Goal: Communication & Community: Answer question/provide support

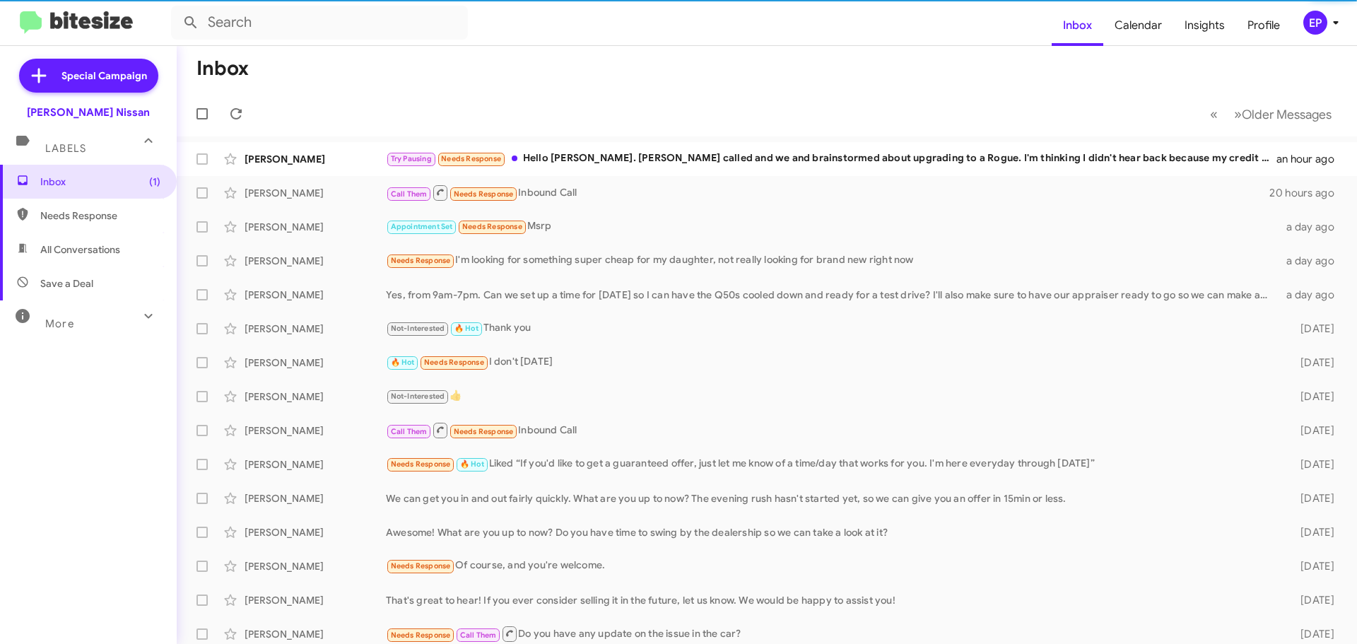
click at [60, 255] on span "All Conversations" at bounding box center [80, 249] width 80 height 14
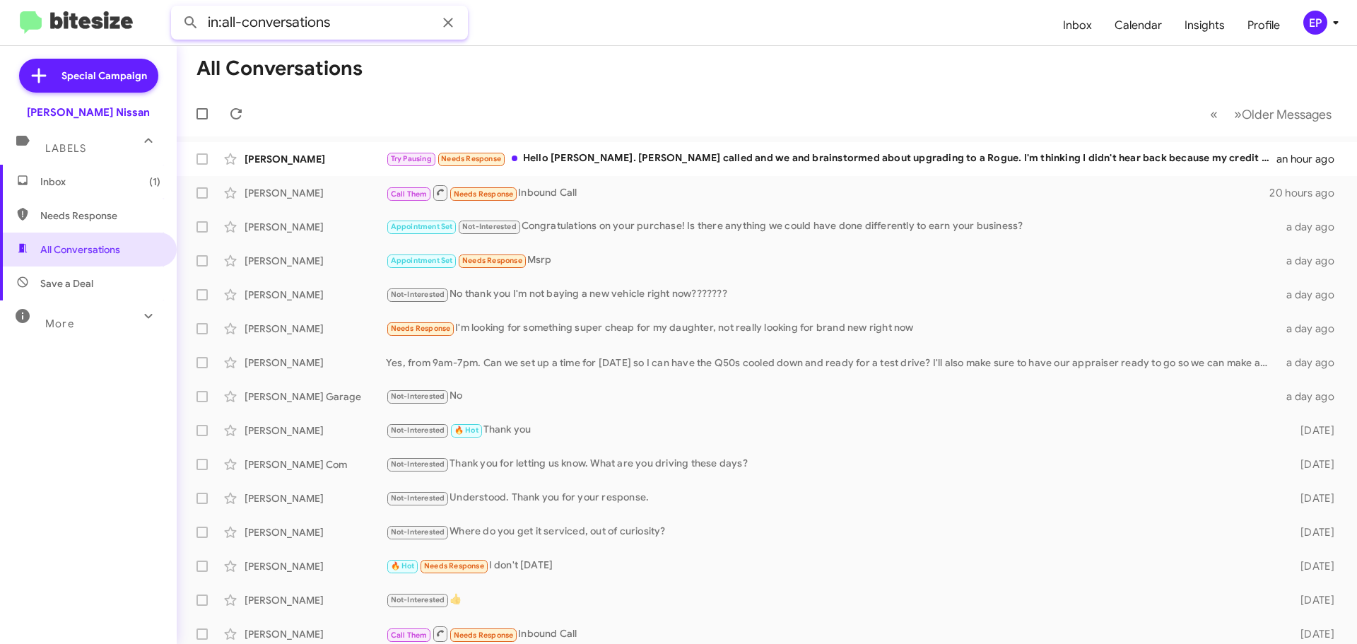
click at [389, 25] on input "in:all-conversations" at bounding box center [319, 23] width 297 height 34
type input "in:all-conversations [PERSON_NAME]"
click at [177, 8] on button at bounding box center [191, 22] width 28 height 28
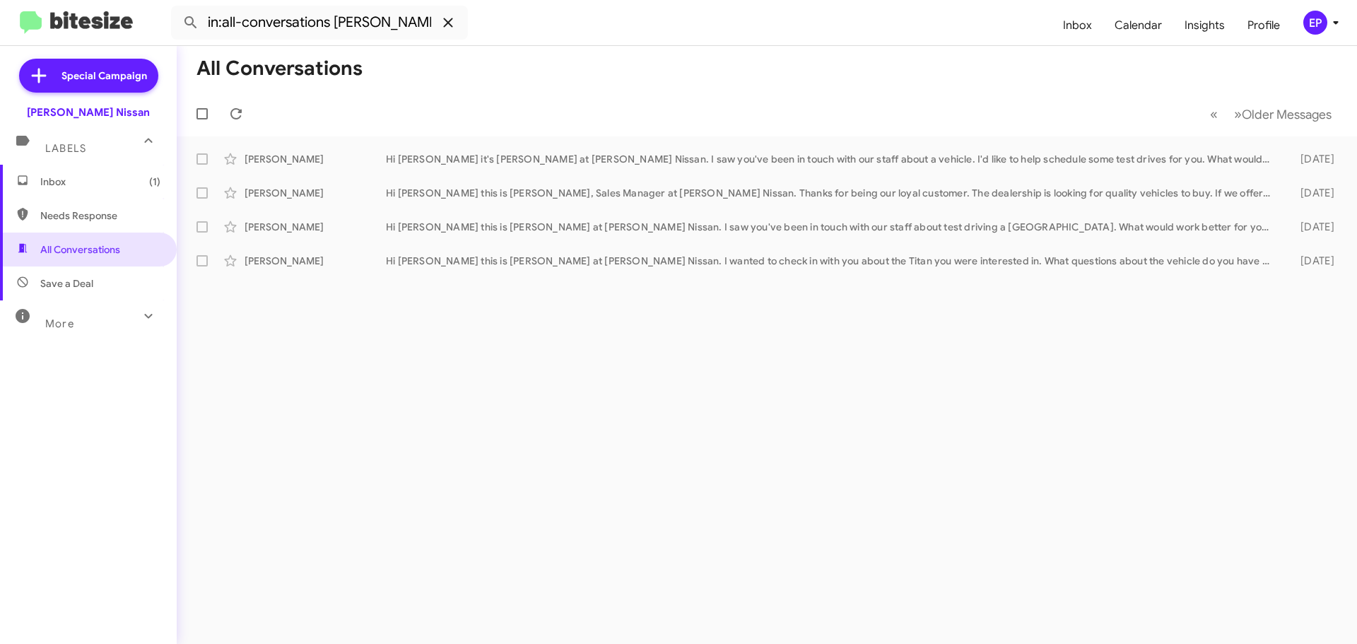
click at [448, 22] on icon at bounding box center [447, 22] width 9 height 9
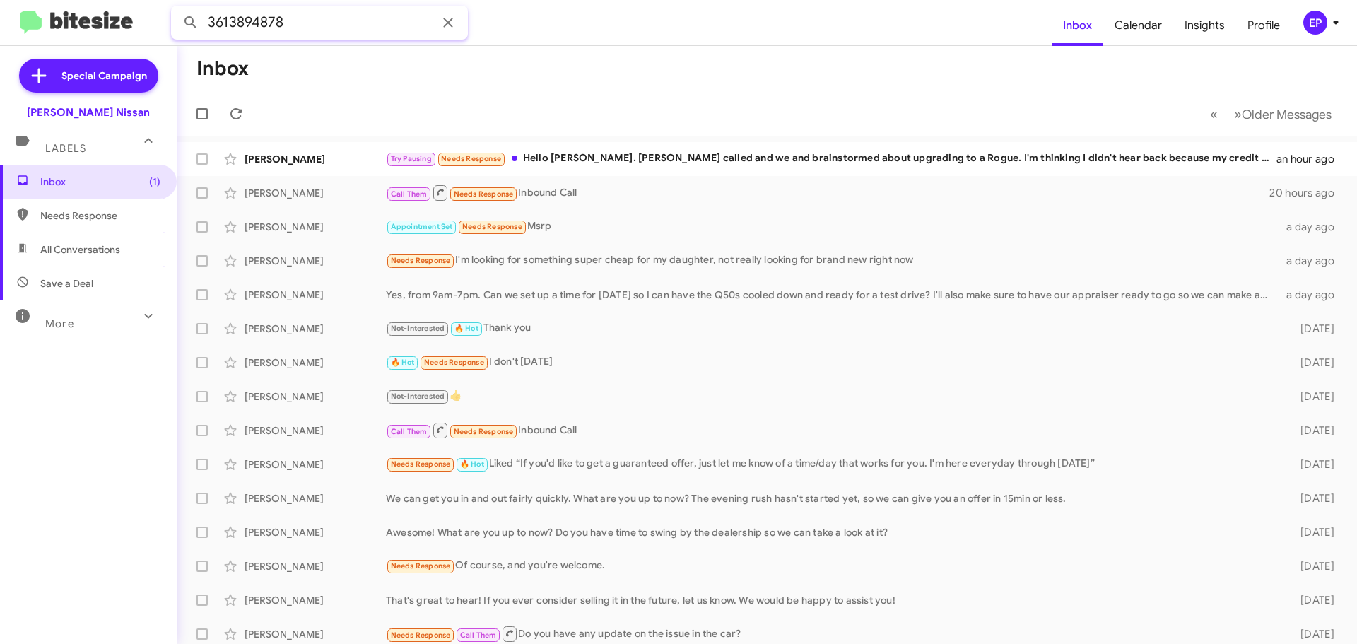
type input "3613894878"
click at [177, 8] on button at bounding box center [191, 22] width 28 height 28
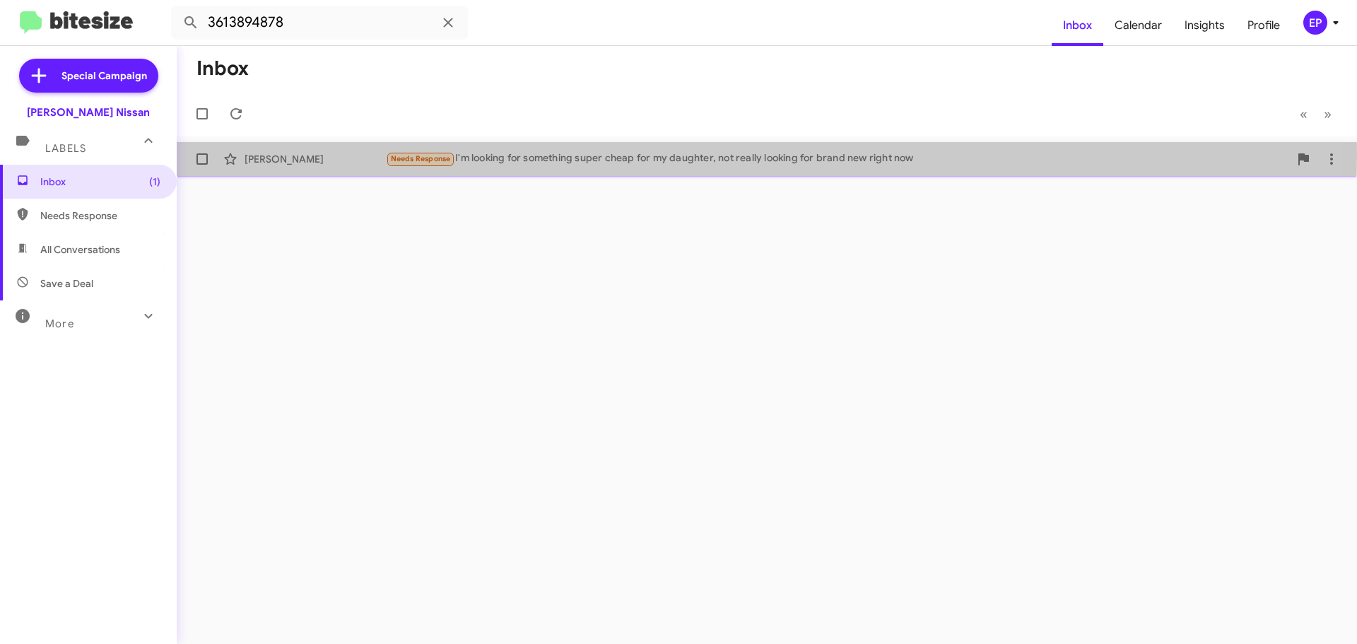
click at [541, 153] on div "Needs Response I'm looking for something super cheap for my daughter, not reall…" at bounding box center [837, 159] width 903 height 16
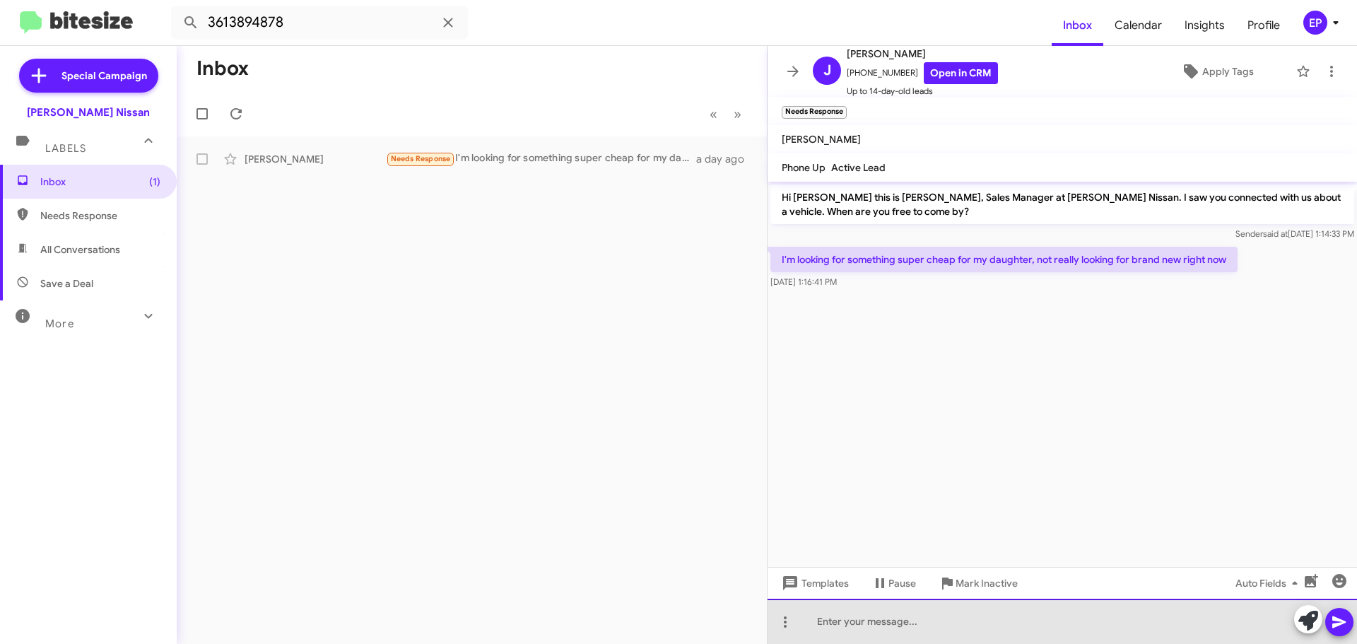
click at [966, 614] on div at bounding box center [1062, 621] width 589 height 45
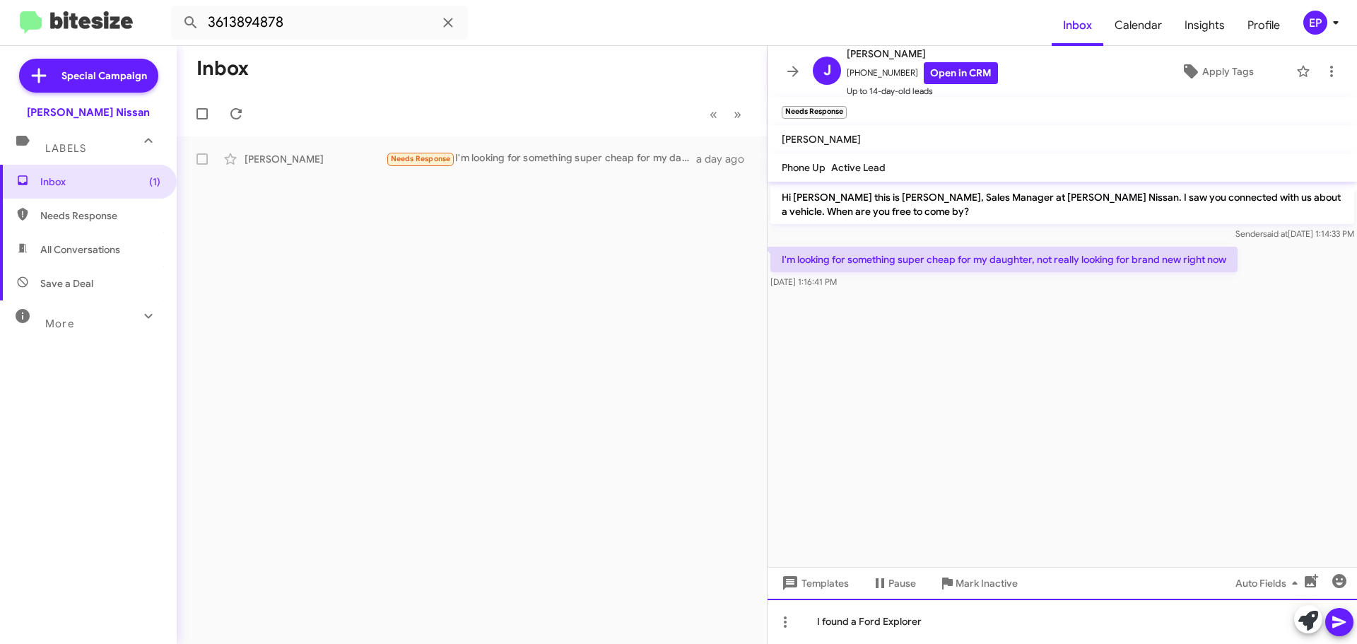
click at [962, 621] on div "I found a Ford Explorer" at bounding box center [1062, 621] width 589 height 45
click at [1038, 639] on div "I found a Ford Explorer listed for" at bounding box center [1062, 621] width 589 height 45
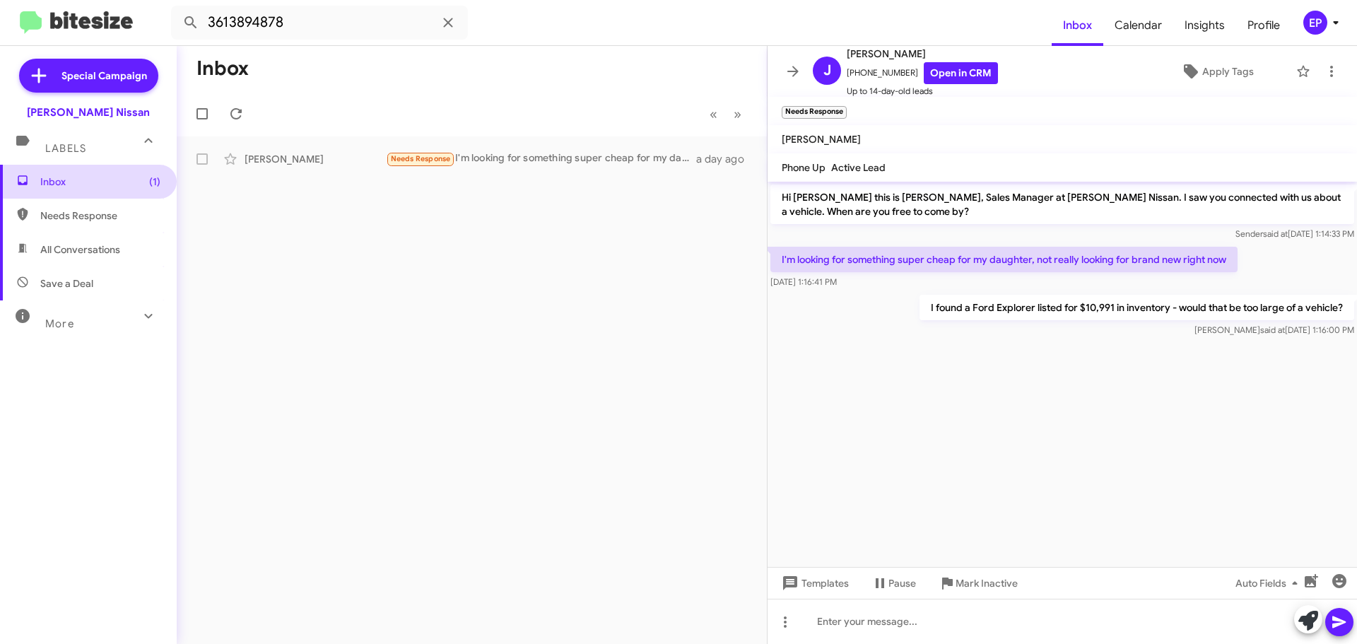
click at [112, 185] on span "Inbox (1)" at bounding box center [100, 182] width 120 height 14
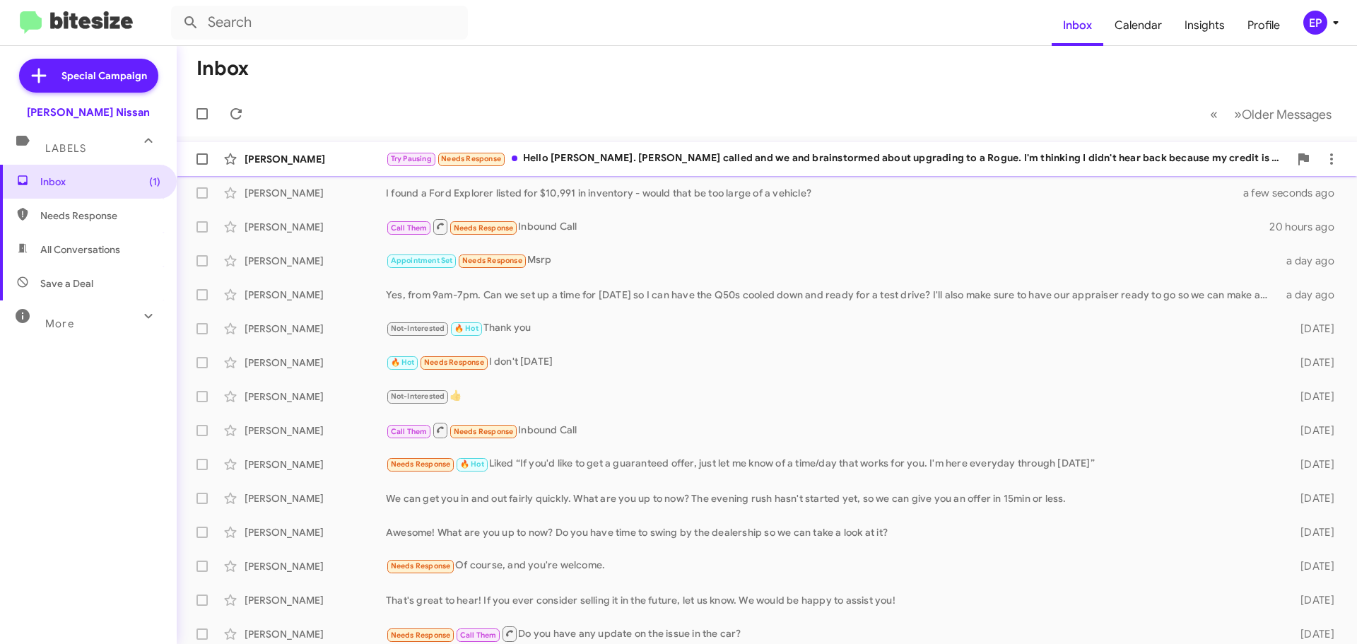
click at [628, 172] on div "[PERSON_NAME] Try Pausing Needs Response Hello [PERSON_NAME]. [PERSON_NAME] cal…" at bounding box center [767, 159] width 1158 height 28
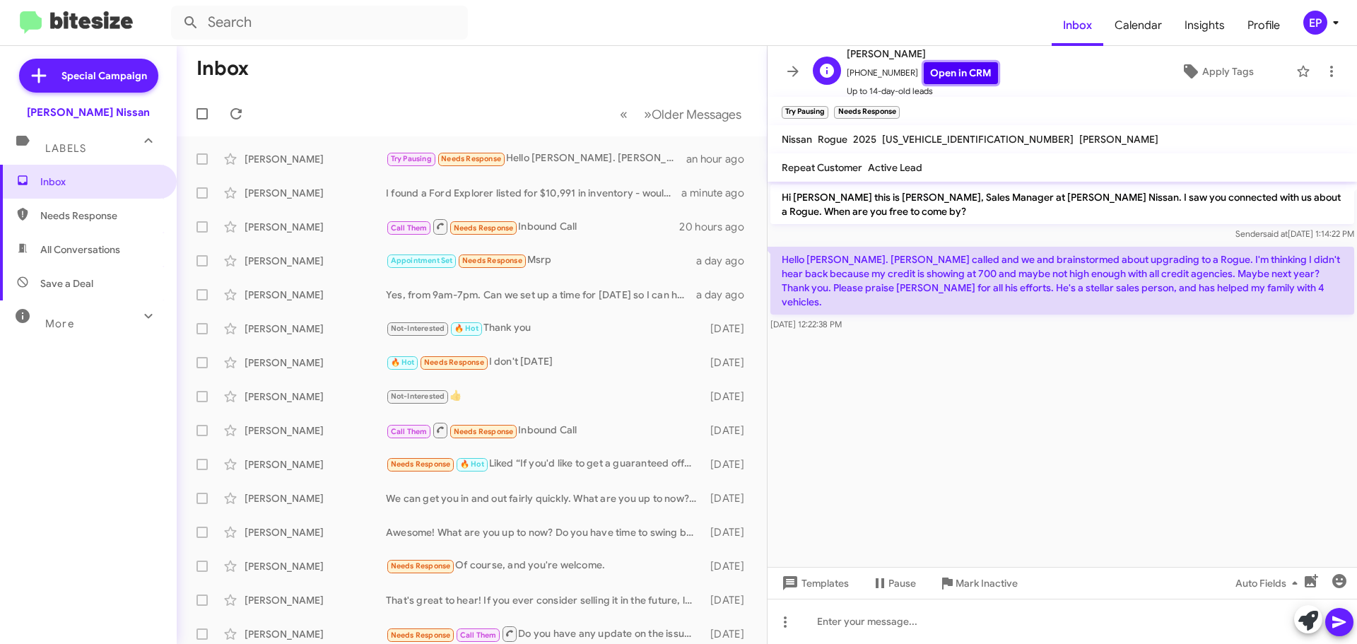
click at [946, 81] on link "Open in CRM" at bounding box center [961, 73] width 74 height 22
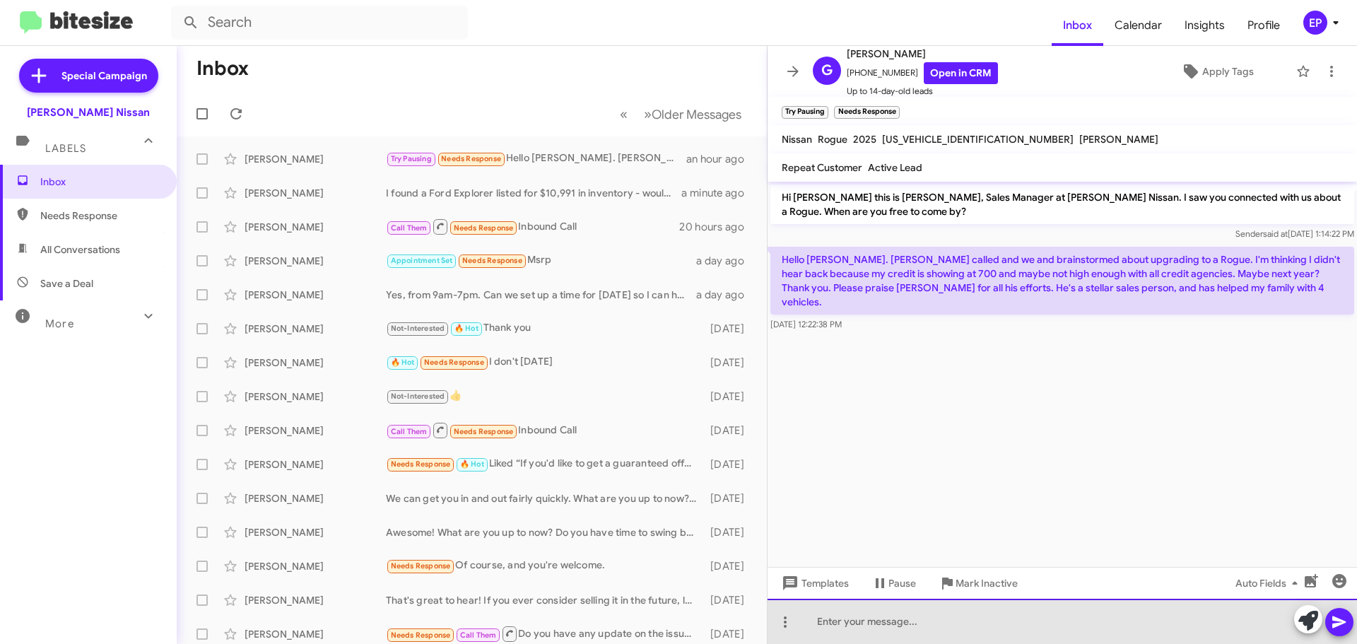
click at [927, 611] on div at bounding box center [1062, 621] width 589 height 45
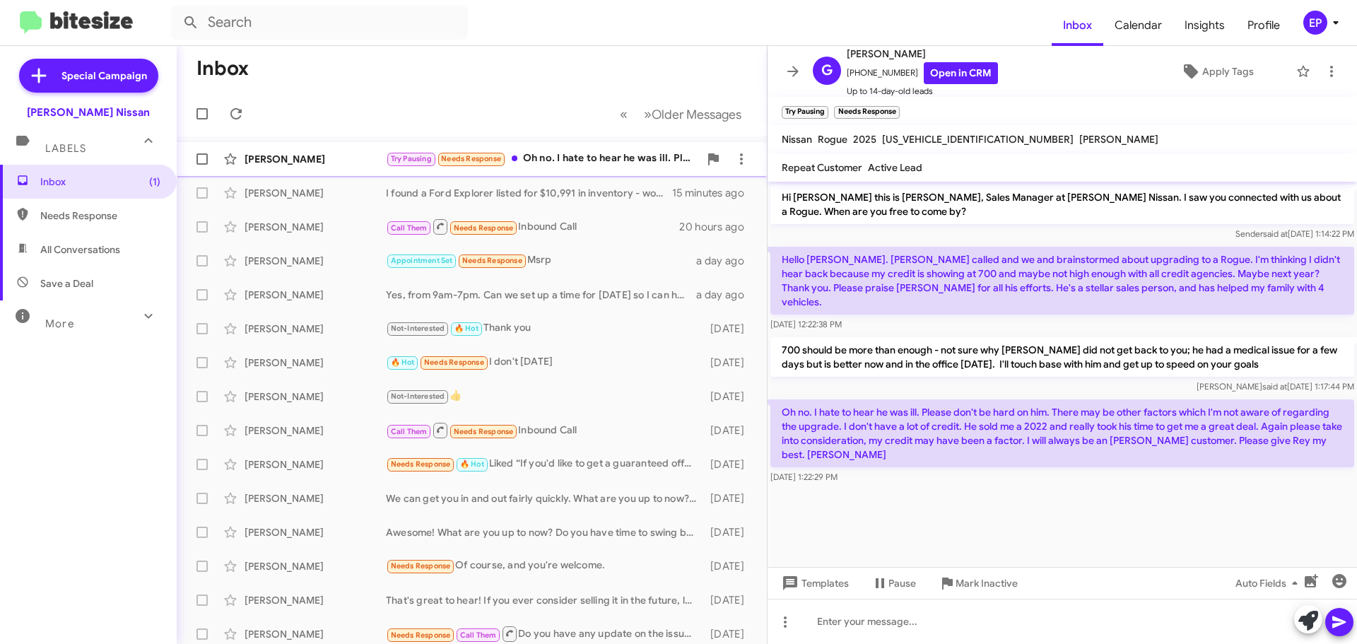
click at [590, 158] on div "Try Pausing Needs Response Oh no. I hate to hear he was ill. Please don't be ha…" at bounding box center [542, 159] width 313 height 16
click at [975, 491] on cdk-virtual-scroll-viewport "Hi [PERSON_NAME] this is [PERSON_NAME], Sales Manager at [PERSON_NAME] Nissan. …" at bounding box center [1062, 374] width 589 height 385
click at [993, 517] on cdk-virtual-scroll-viewport "Hi [PERSON_NAME] this is [PERSON_NAME], Sales Manager at [PERSON_NAME] Nissan. …" at bounding box center [1062, 374] width 589 height 385
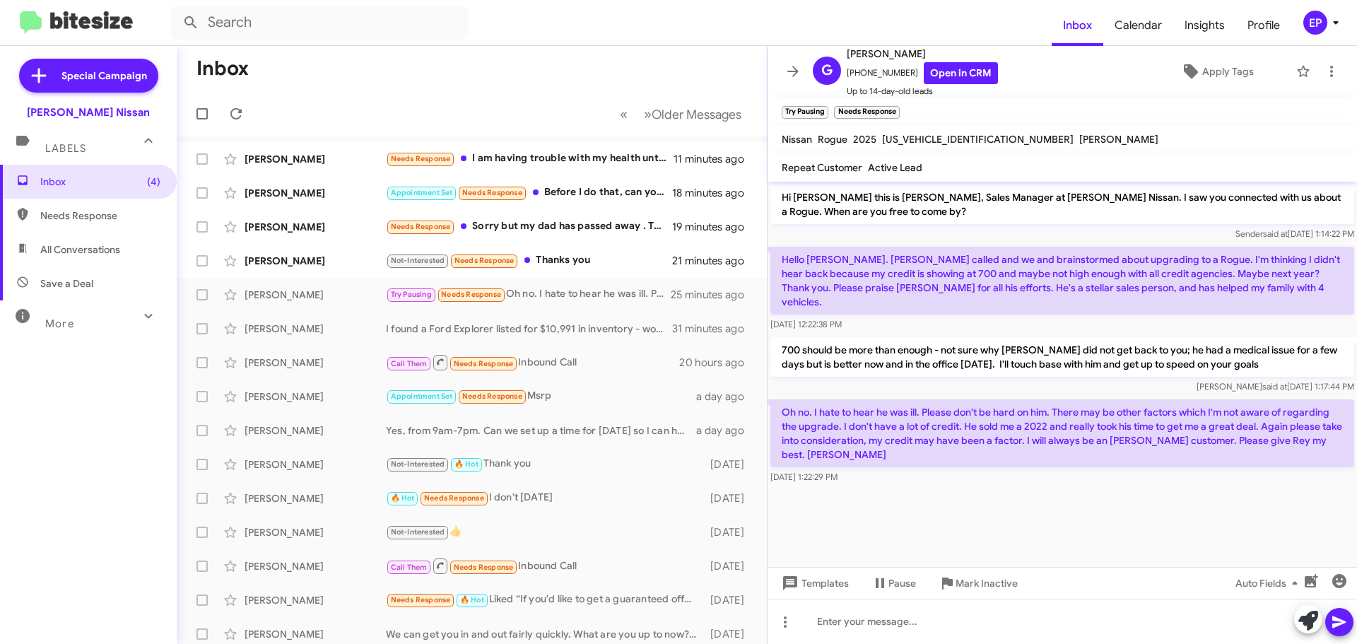
click at [961, 493] on cdk-virtual-scroll-viewport "Hi [PERSON_NAME] this is [PERSON_NAME], Sales Manager at [PERSON_NAME] Nissan. …" at bounding box center [1062, 374] width 589 height 385
click at [556, 228] on div "Needs Response Sorry but my dad has passed away . Thank you for still trying to…" at bounding box center [542, 226] width 313 height 16
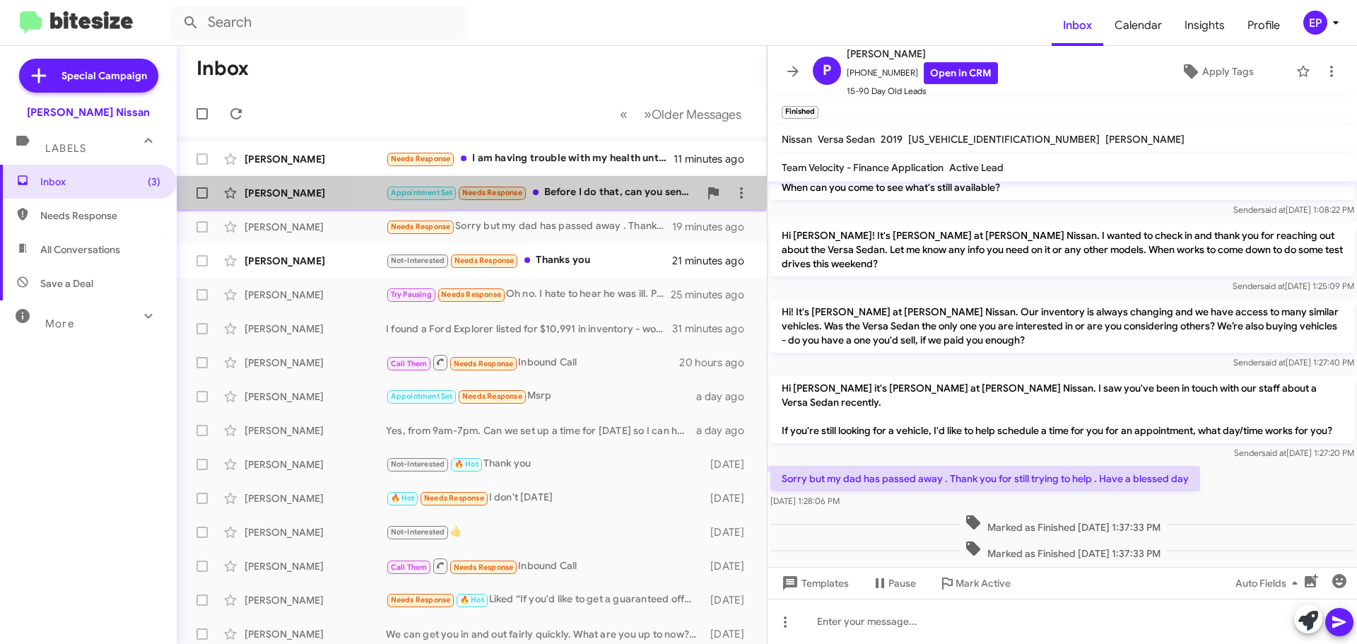
click at [570, 200] on div "Appointment Set Needs Response Before I do that, can you send me a list of cars…" at bounding box center [542, 192] width 313 height 16
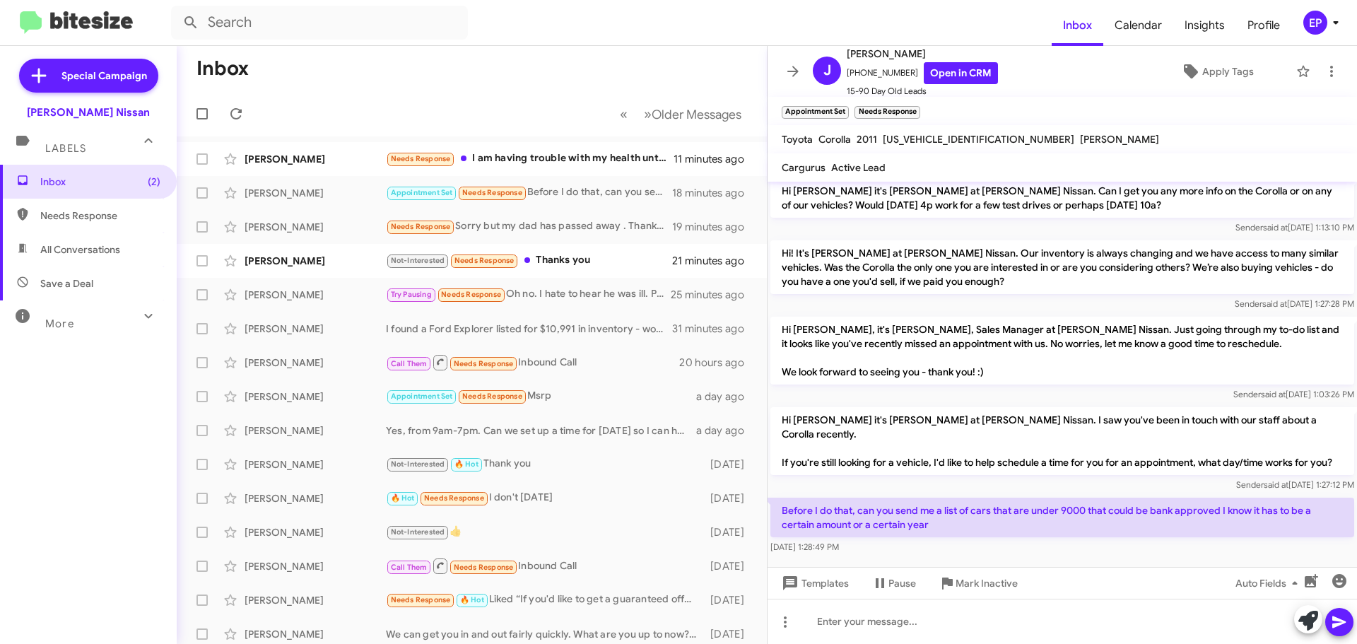
scroll to position [570, 0]
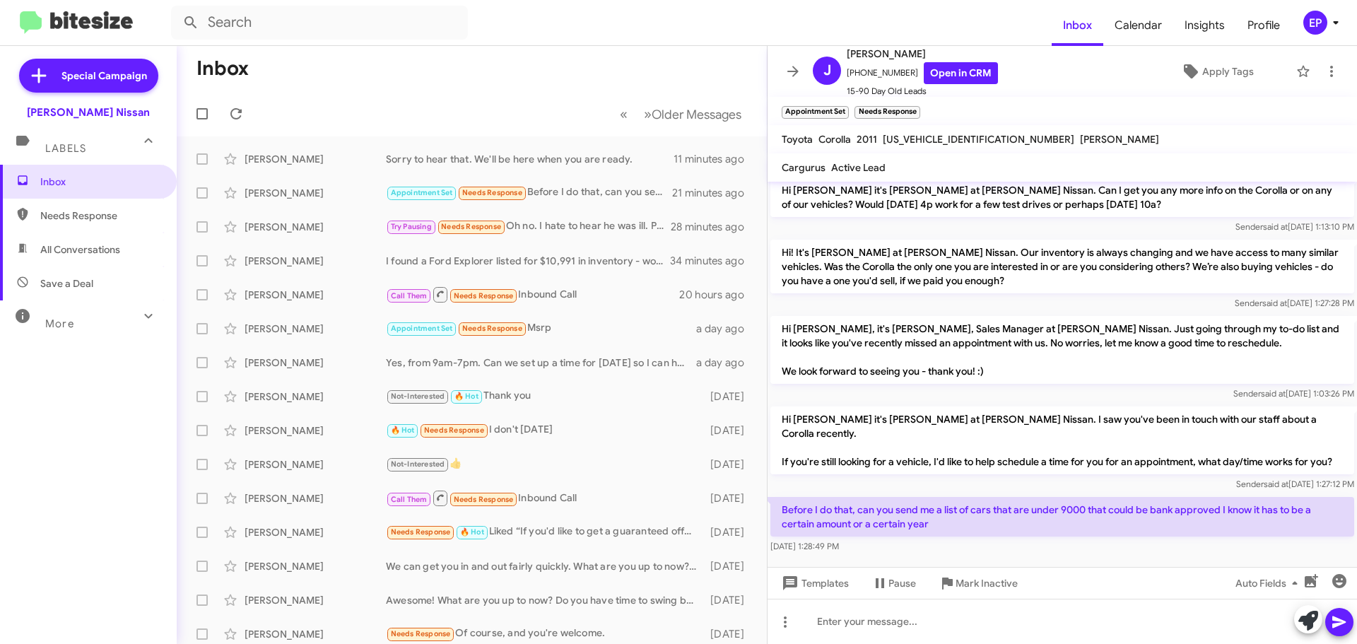
click at [105, 266] on span "All Conversations" at bounding box center [88, 250] width 177 height 34
type input "in:all-conversations"
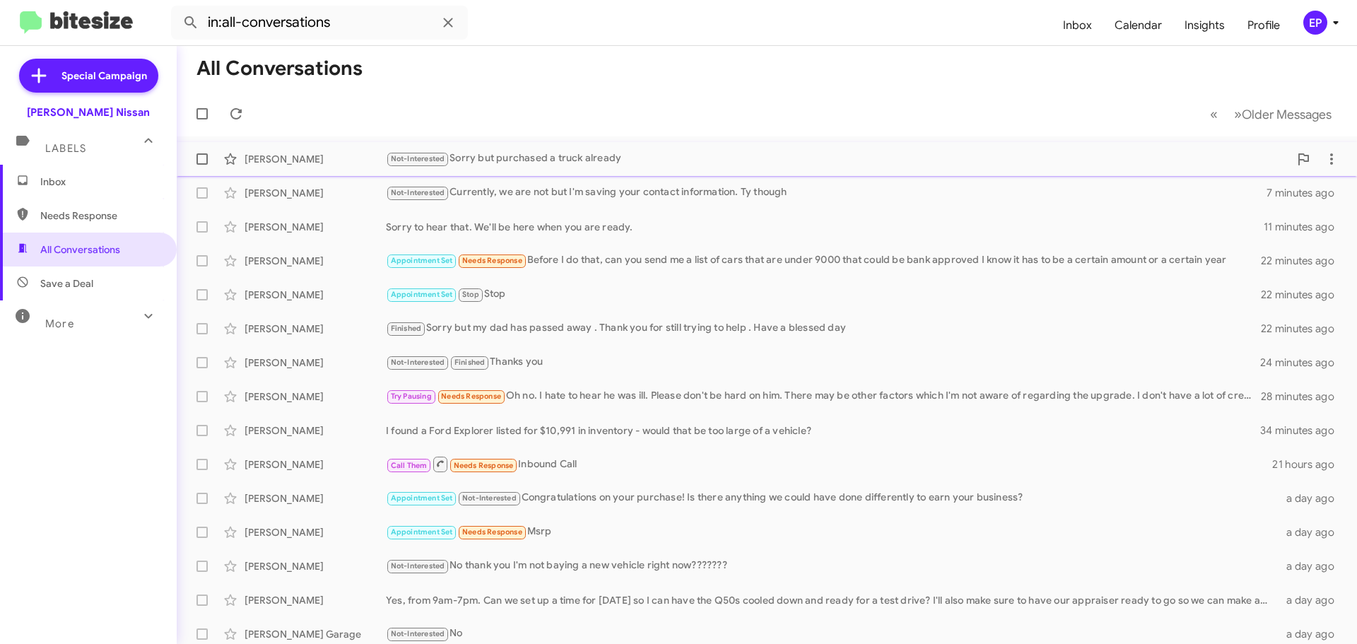
click at [604, 167] on div "Not-Interested Sorry but purchased a truck already" at bounding box center [837, 159] width 903 height 16
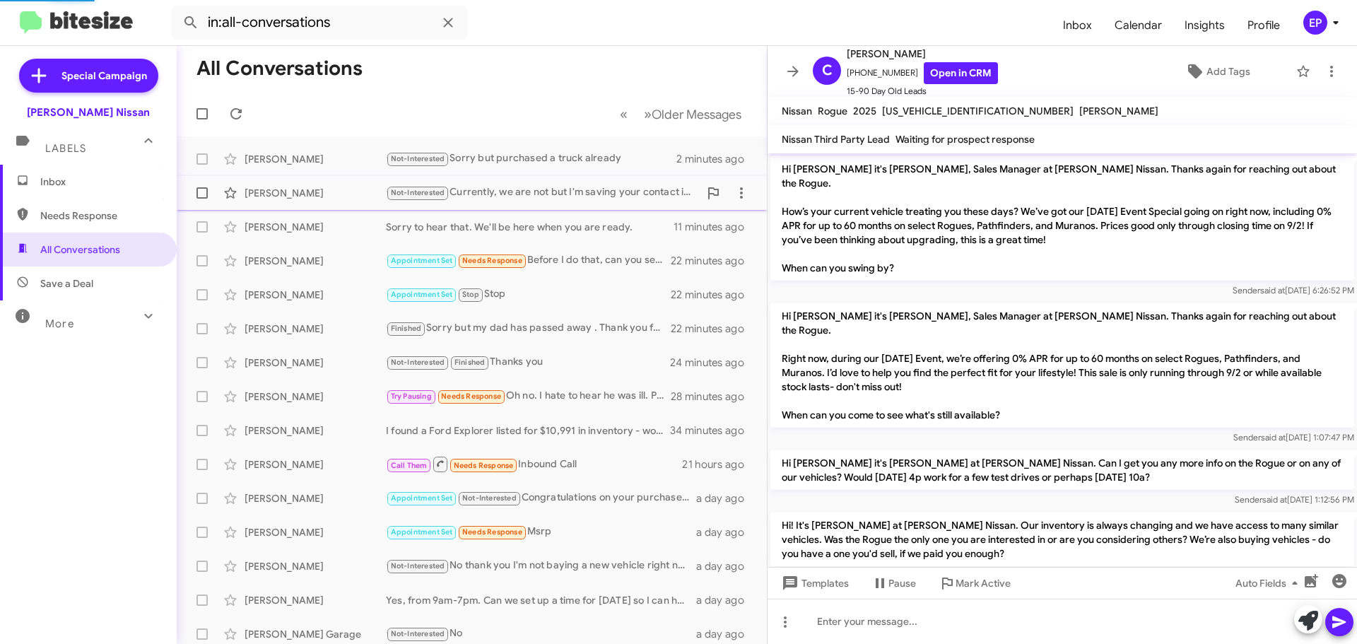
scroll to position [180, 0]
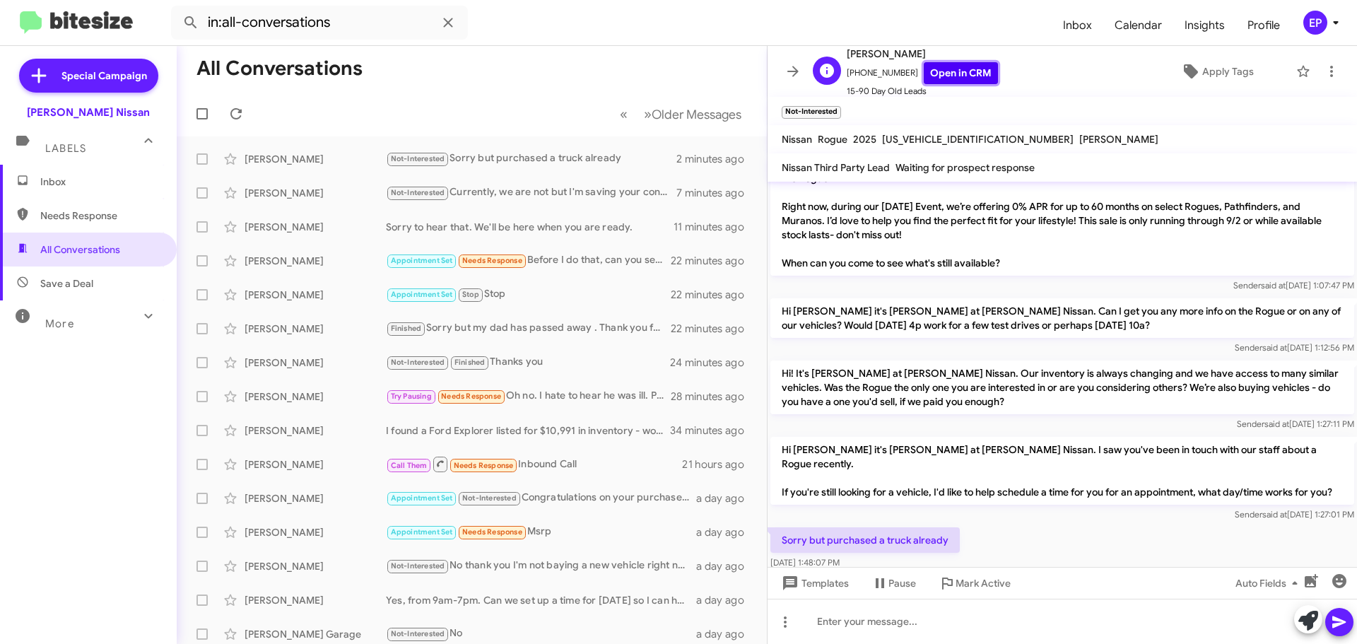
click at [958, 74] on link "Open in CRM" at bounding box center [961, 73] width 74 height 22
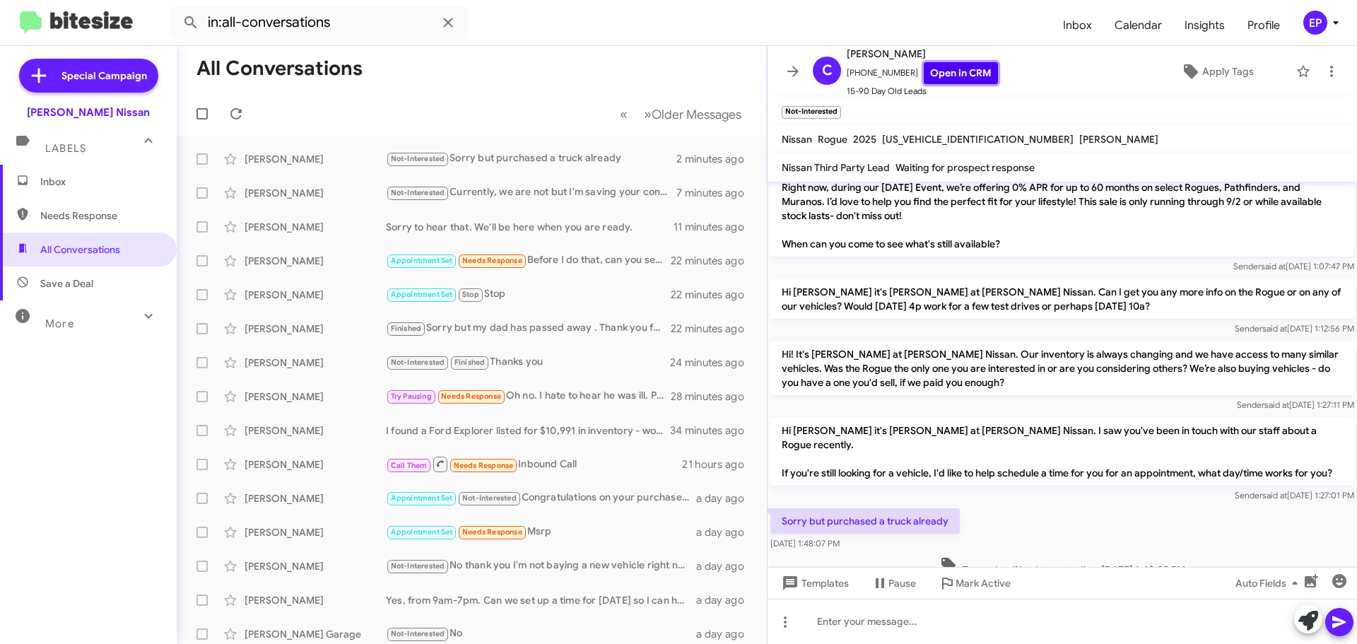
scroll to position [209, 0]
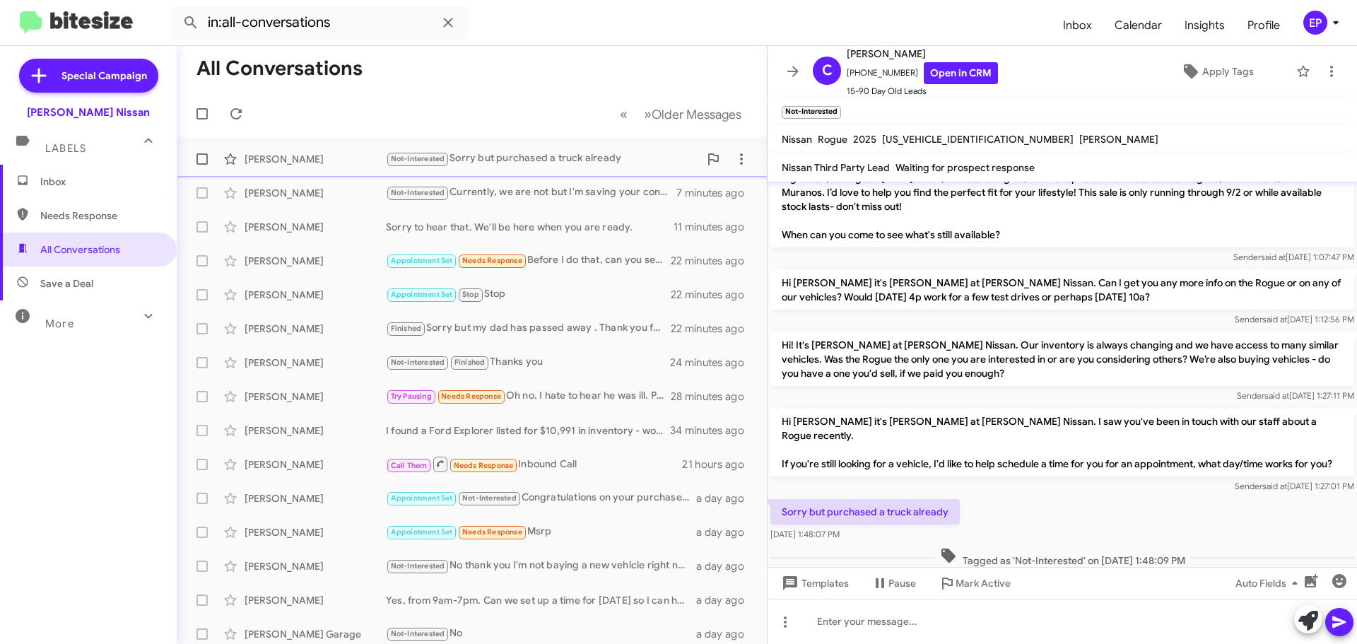
click at [481, 175] on span "[PERSON_NAME] Not-Interested Sorry but purchased a truck already 2 minutes ago" at bounding box center [472, 159] width 590 height 34
click at [498, 164] on div "Not-Interested Sorry but purchased a truck already" at bounding box center [542, 159] width 313 height 16
click at [103, 190] on span "Inbox" at bounding box center [88, 182] width 177 height 34
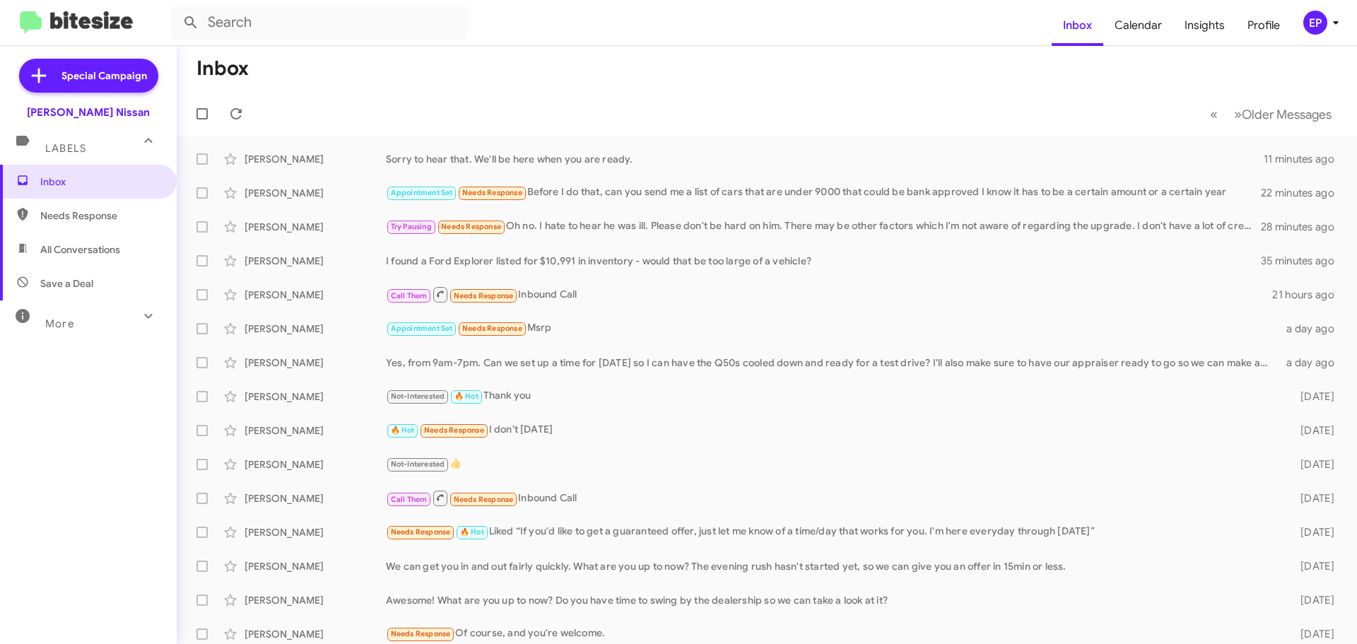
click at [102, 252] on span "All Conversations" at bounding box center [80, 249] width 80 height 14
type input "in:all-conversations"
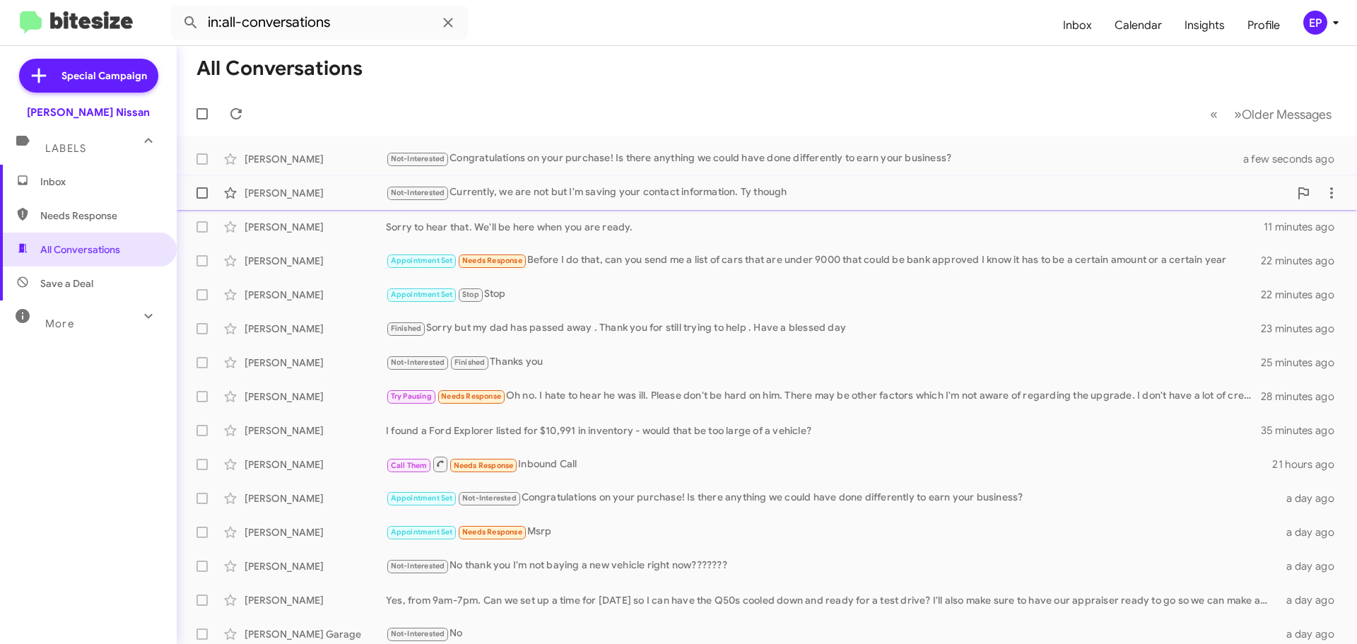
click at [528, 199] on div "Not-Interested Currently, we are not but I'm saving your contact information. T…" at bounding box center [837, 192] width 903 height 16
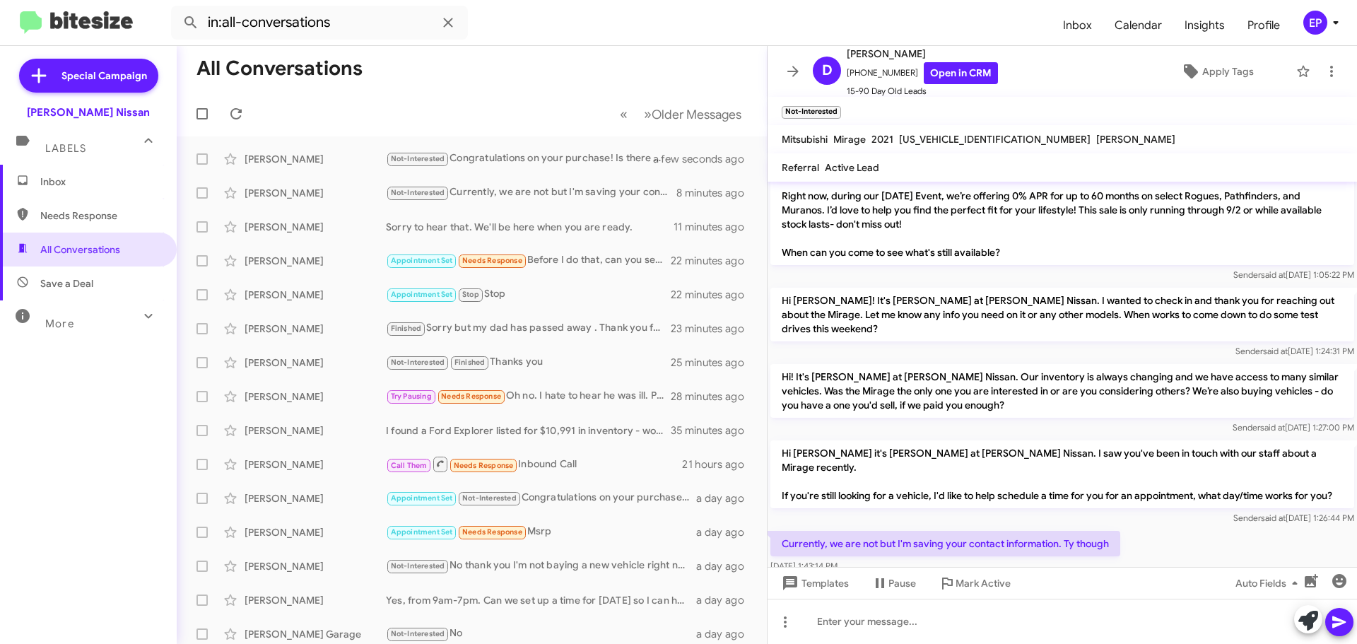
scroll to position [72, 0]
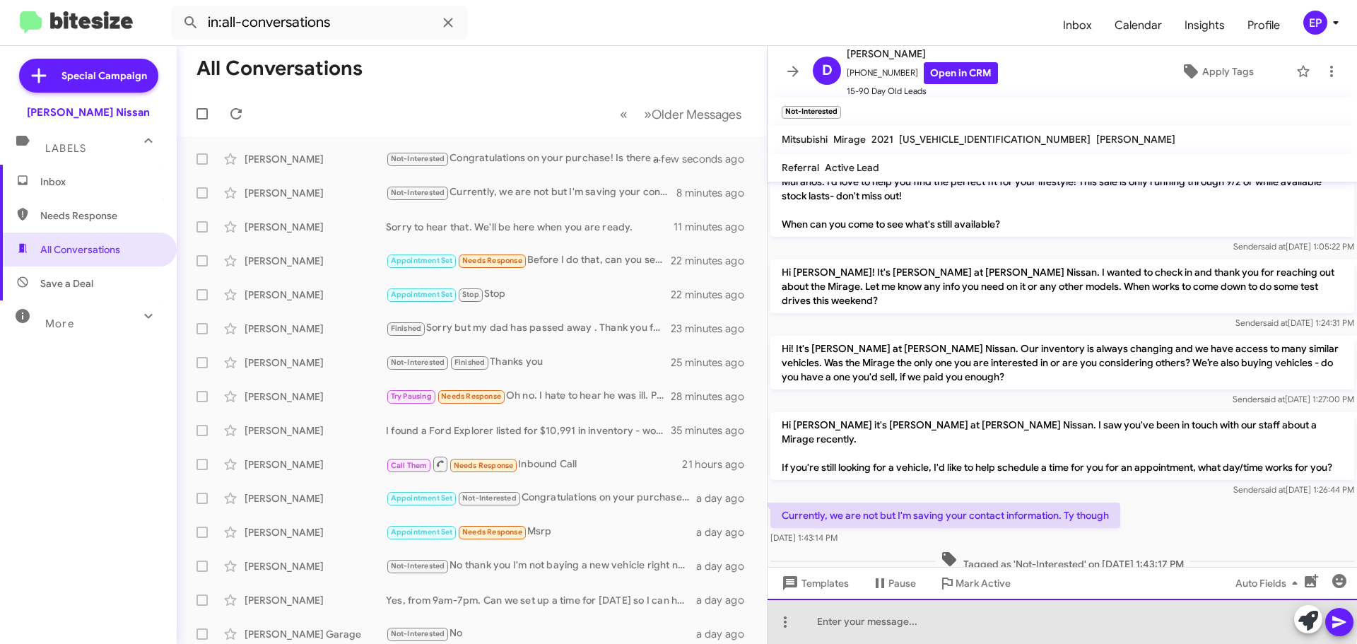
click at [907, 614] on div at bounding box center [1062, 621] width 589 height 45
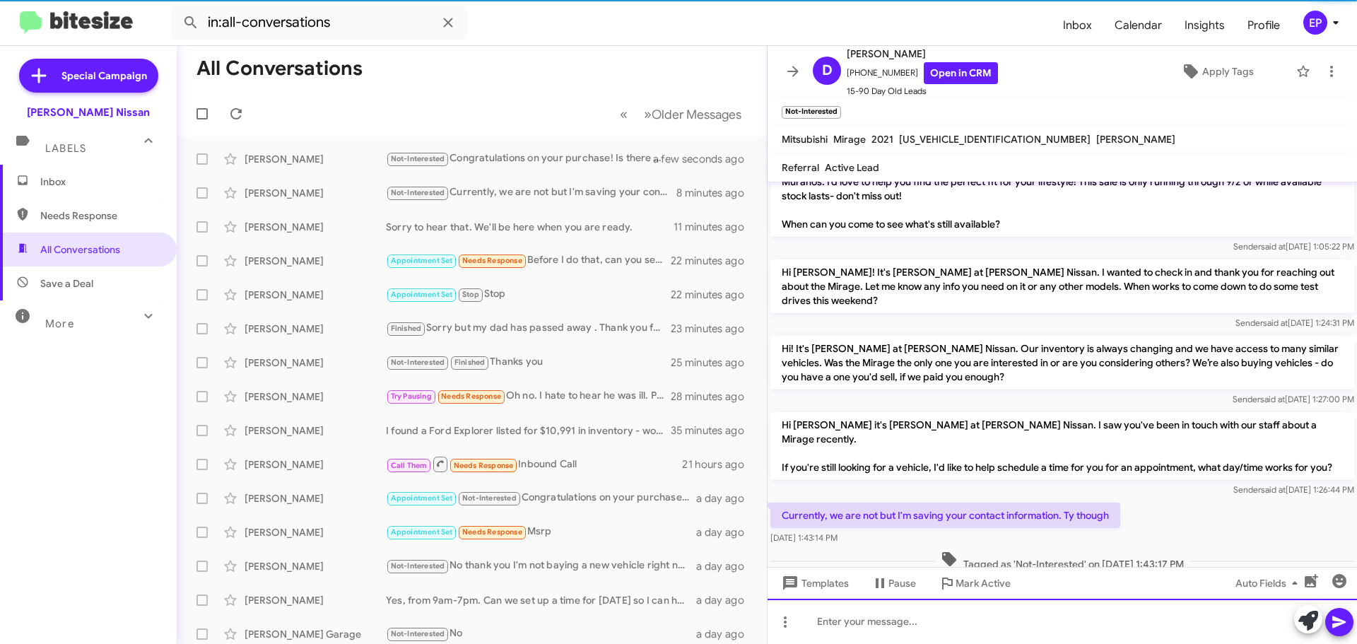
scroll to position [124, 0]
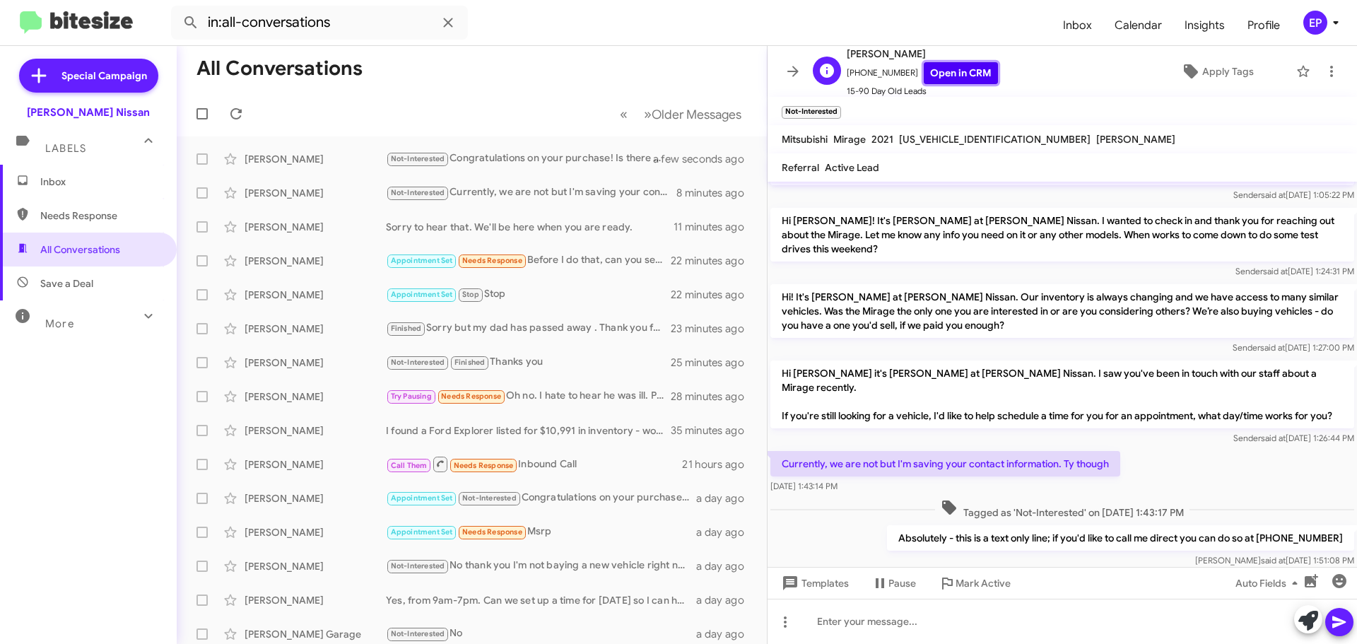
click at [952, 73] on link "Open in CRM" at bounding box center [961, 73] width 74 height 22
click at [89, 257] on span "All Conversations" at bounding box center [88, 250] width 177 height 34
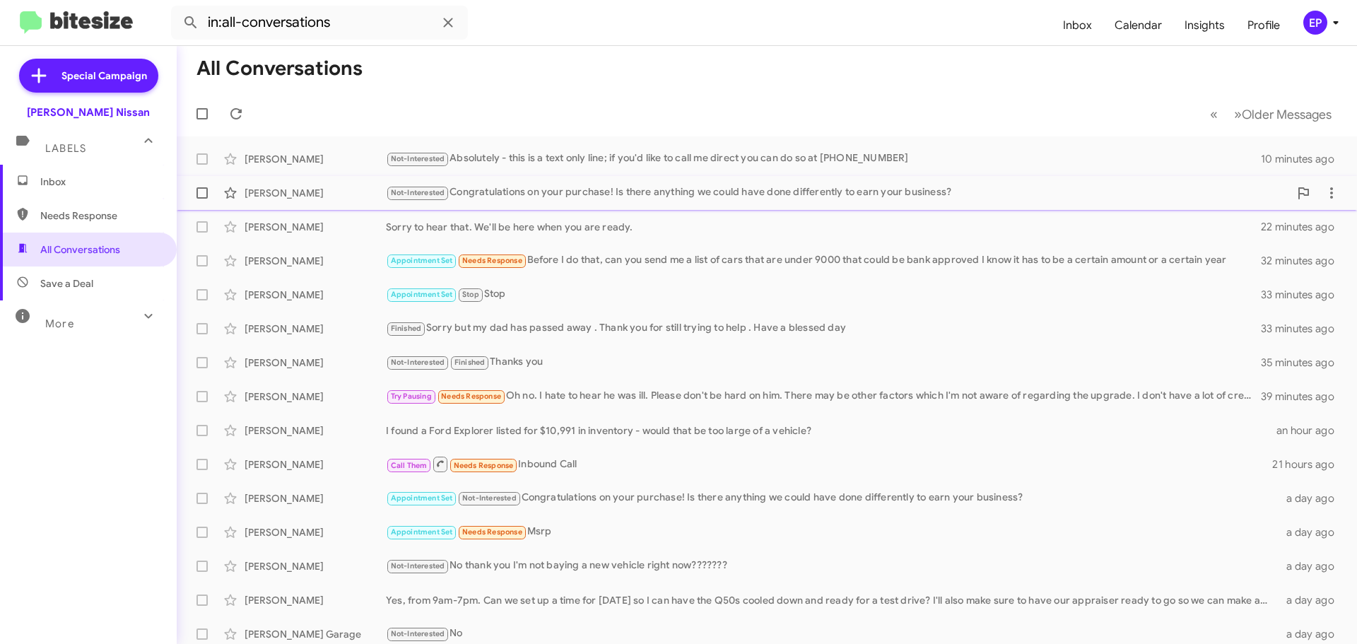
click at [566, 207] on span "[PERSON_NAME] Not-Interested Congratulations on your purchase! Is there anythin…" at bounding box center [767, 193] width 1180 height 34
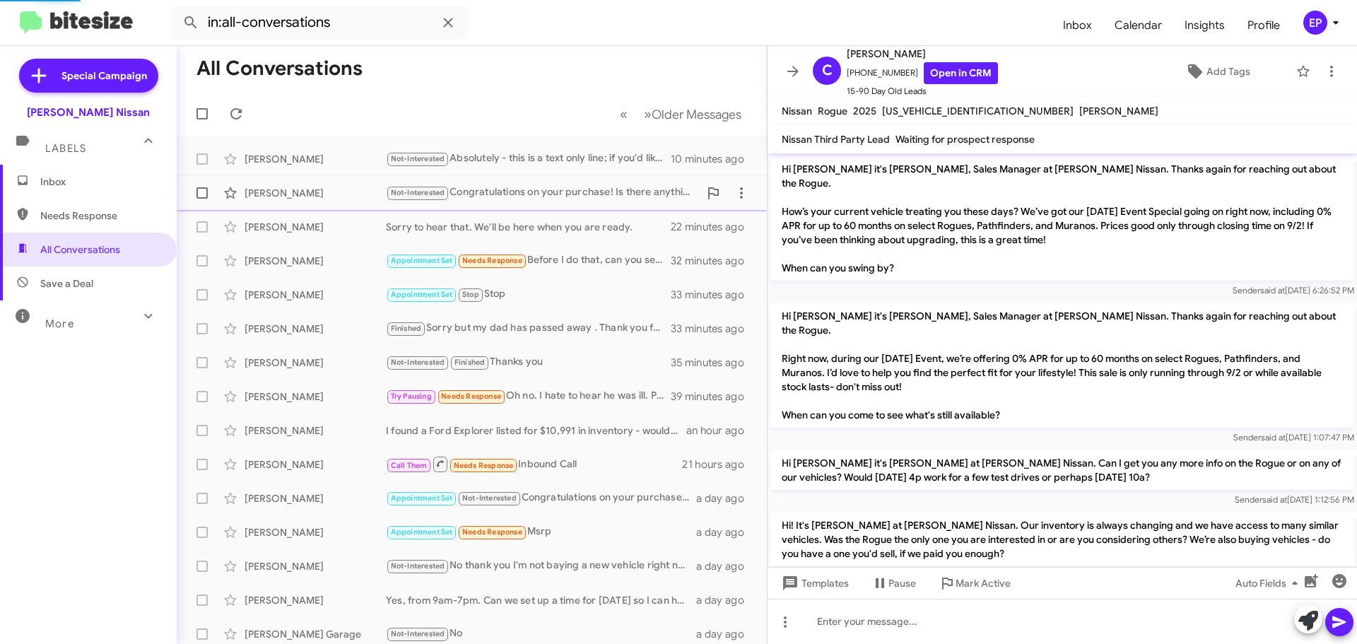
scroll to position [232, 0]
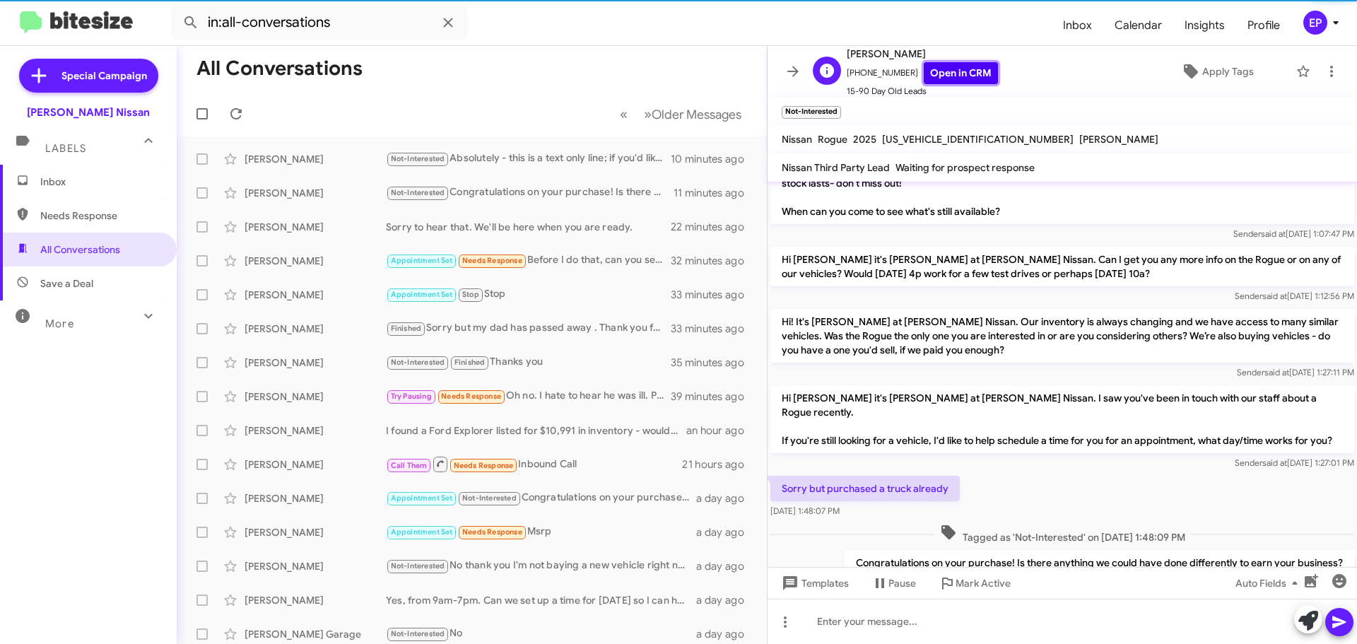
click at [963, 75] on link "Open in CRM" at bounding box center [961, 73] width 74 height 22
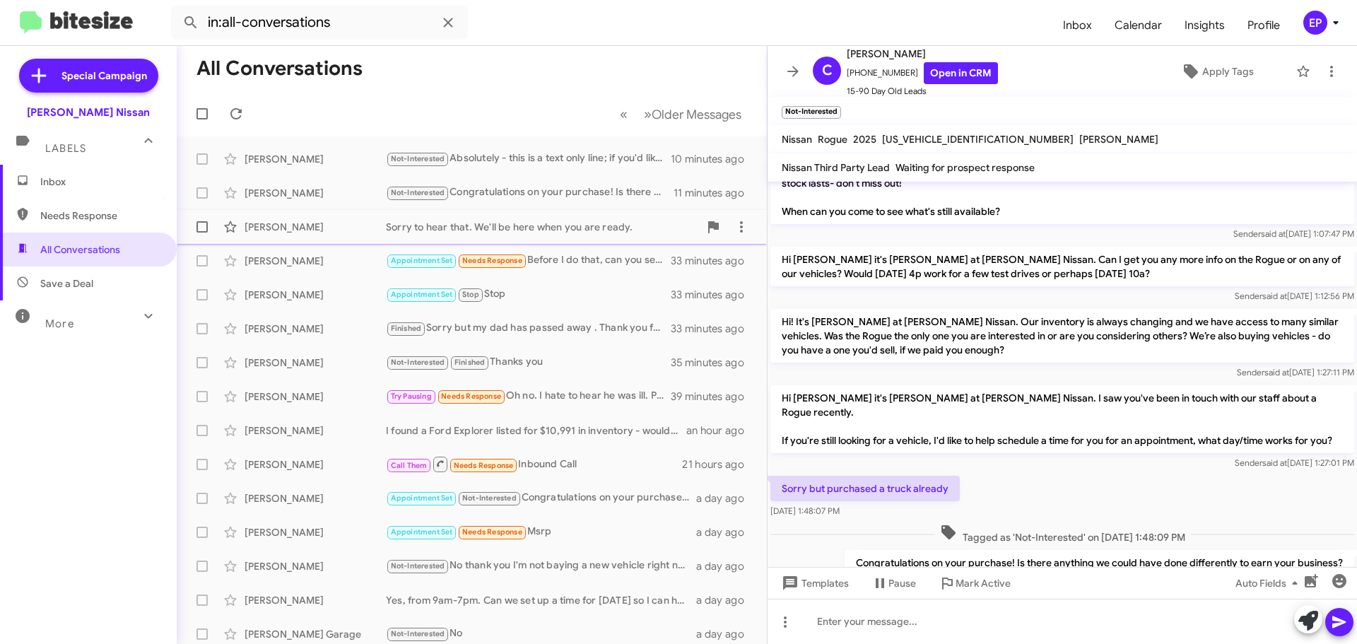
click at [453, 236] on div "[PERSON_NAME] Sorry to hear that. We'll be here when you are ready. 22 minutes …" at bounding box center [472, 227] width 568 height 28
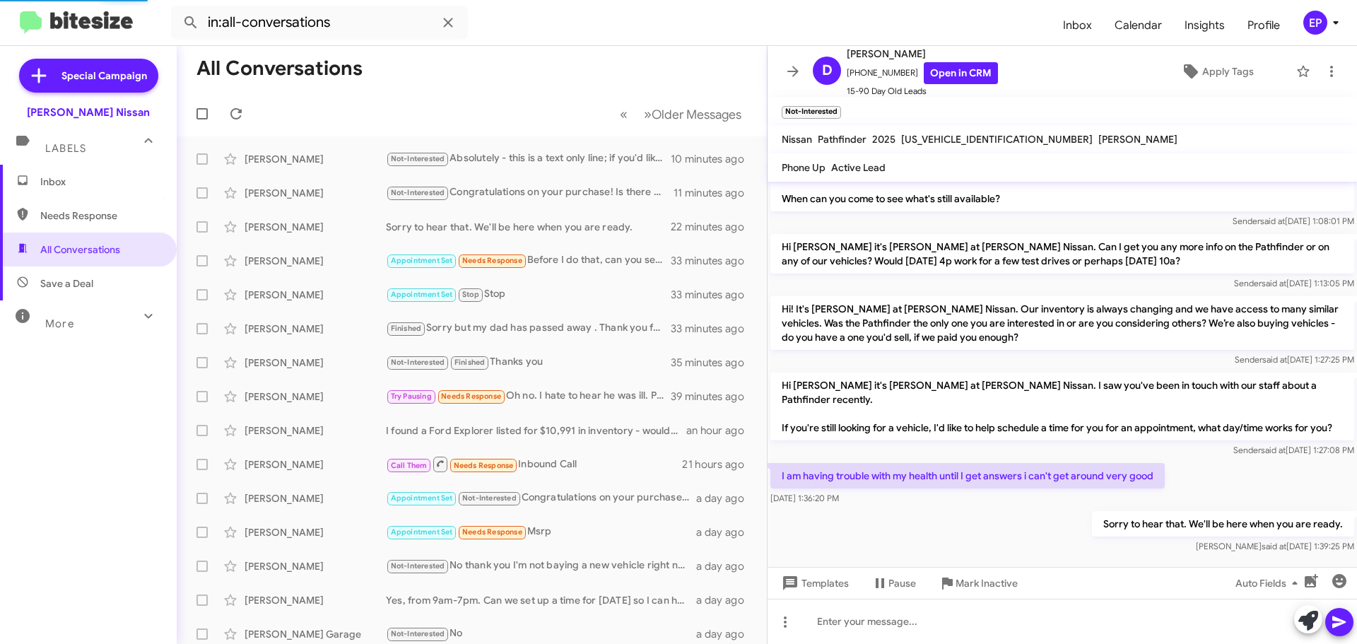
scroll to position [131, 0]
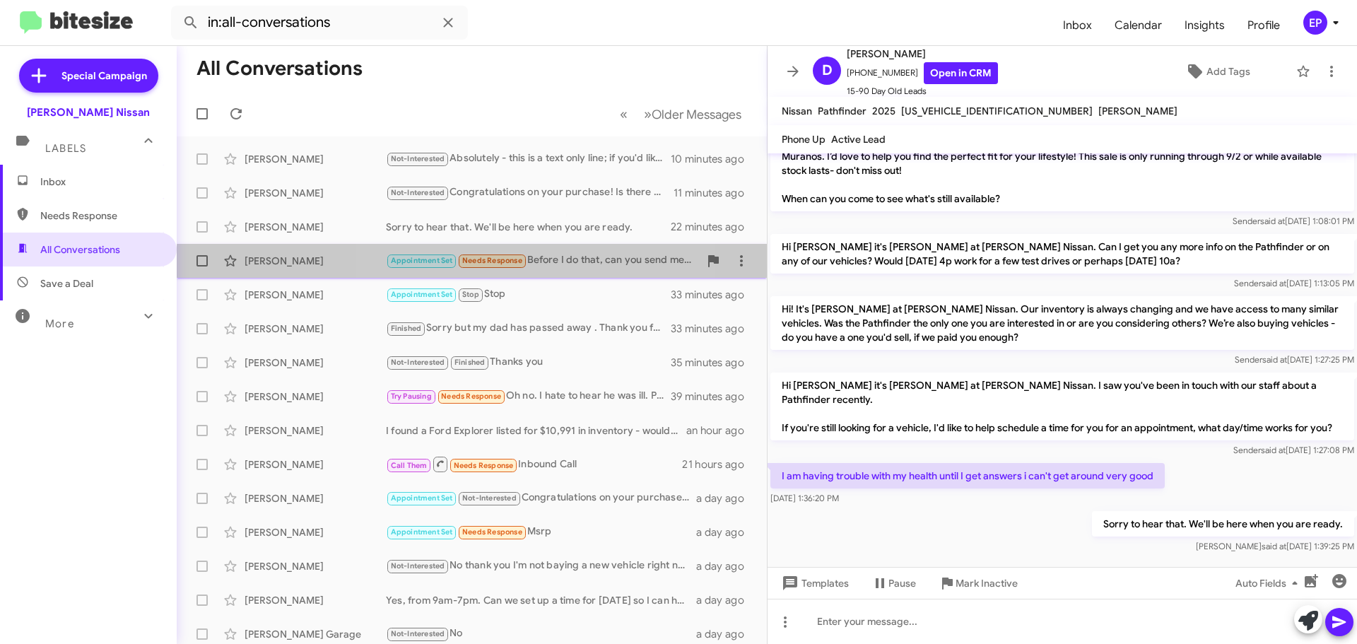
click at [553, 269] on div "[PERSON_NAME] Appointment Set Needs Response Before I do that, can you send me …" at bounding box center [472, 261] width 568 height 28
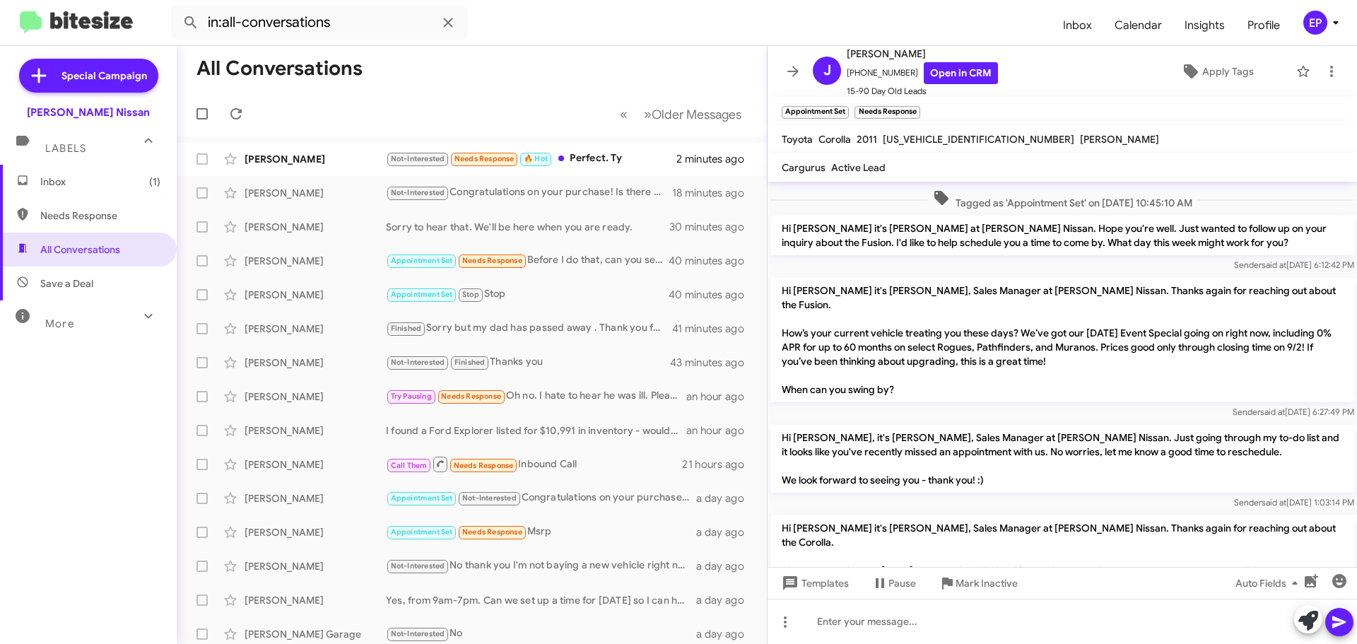
scroll to position [353, 0]
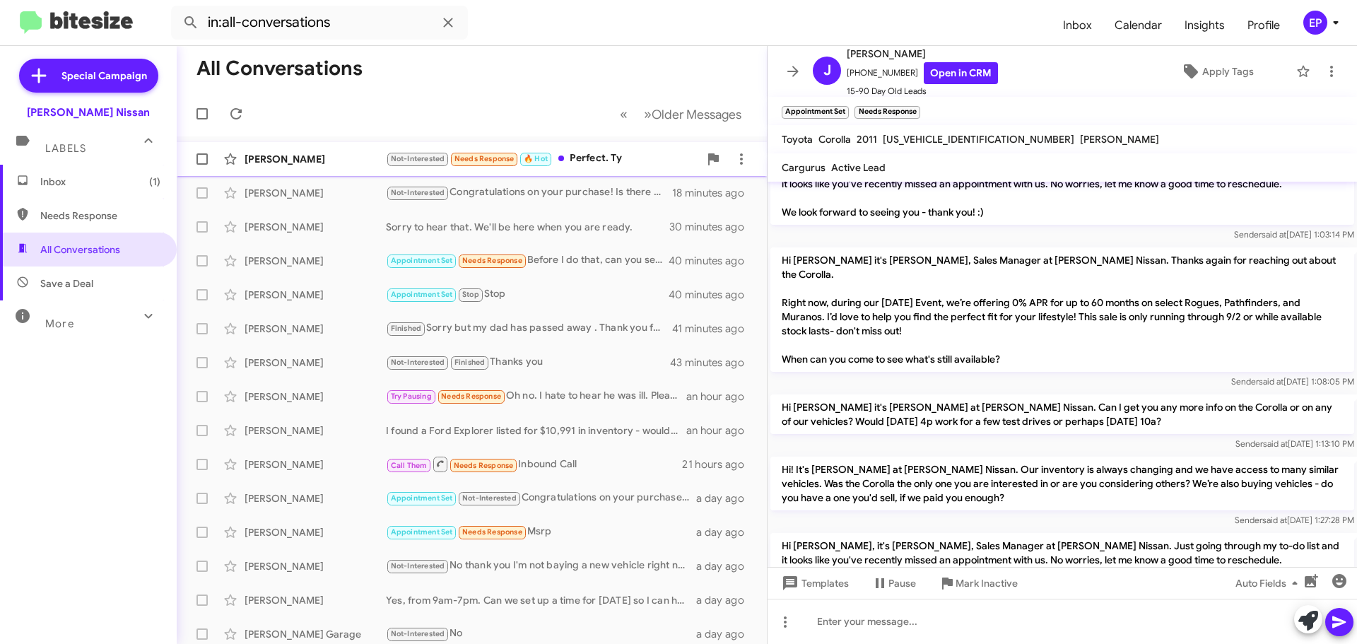
click at [587, 168] on div "[PERSON_NAME] Not-Interested Needs Response 🔥 Hot Perfect. Ty 2 minutes ago" at bounding box center [472, 159] width 568 height 28
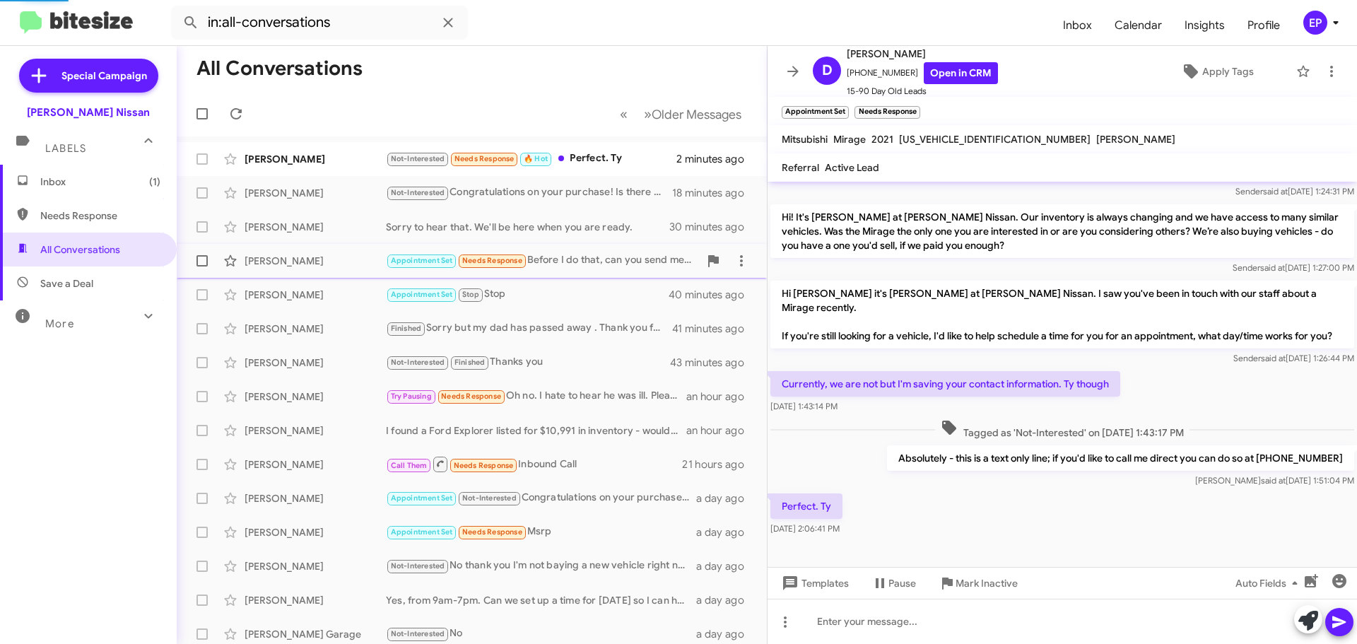
scroll to position [175, 0]
